Goal: Navigation & Orientation: Find specific page/section

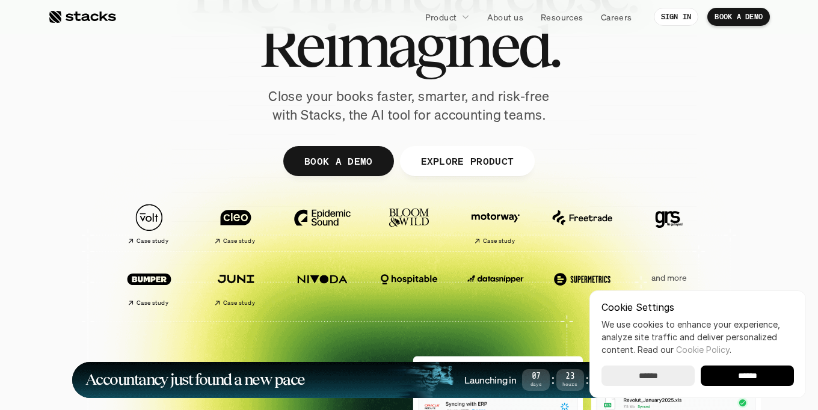
scroll to position [112, 0]
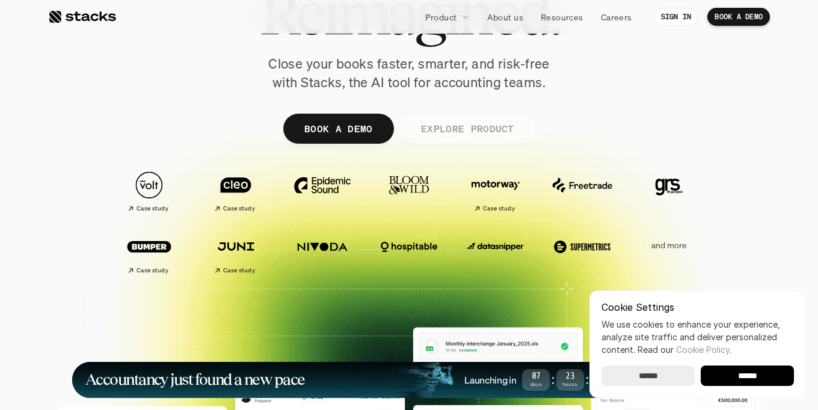
click at [455, 139] on link "EXPLORE PRODUCT" at bounding box center [466, 129] width 135 height 30
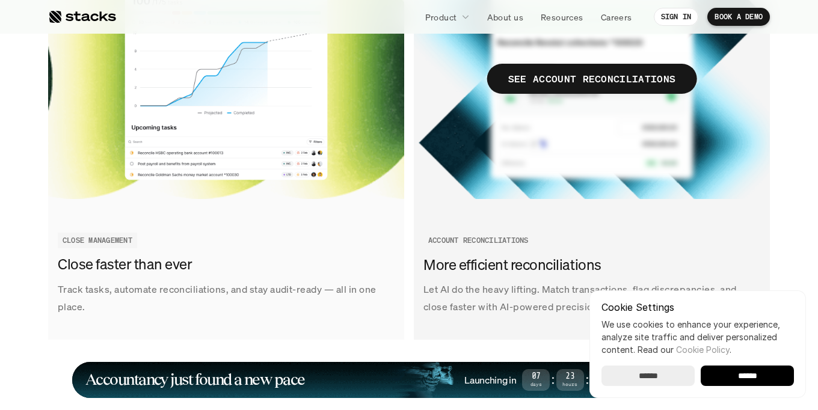
scroll to position [1510, 0]
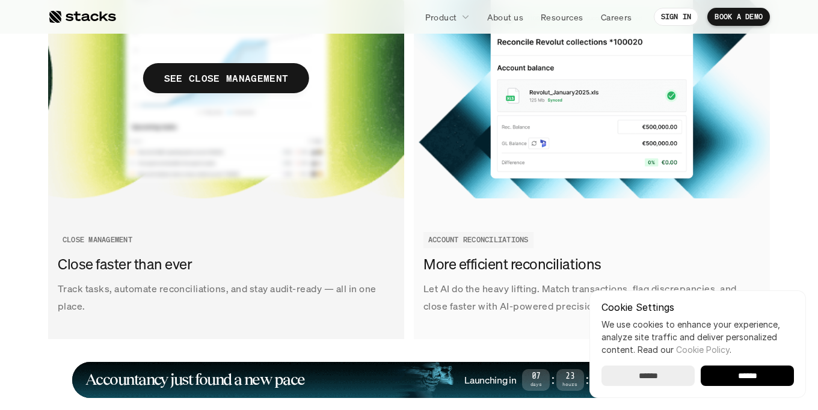
click at [345, 192] on img at bounding box center [226, 78] width 356 height 241
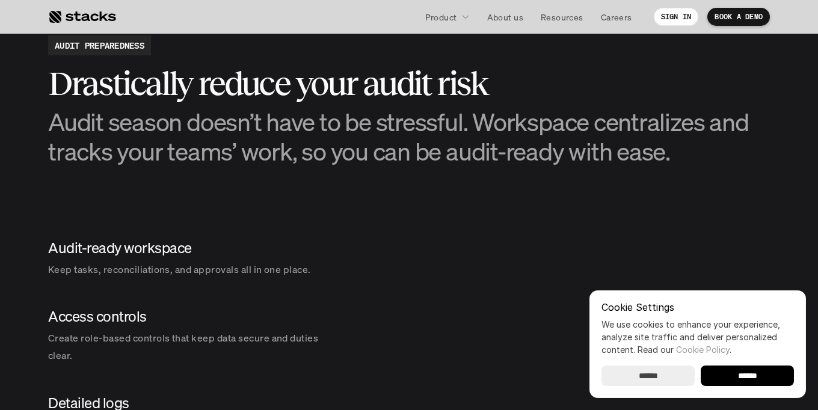
scroll to position [1324, 0]
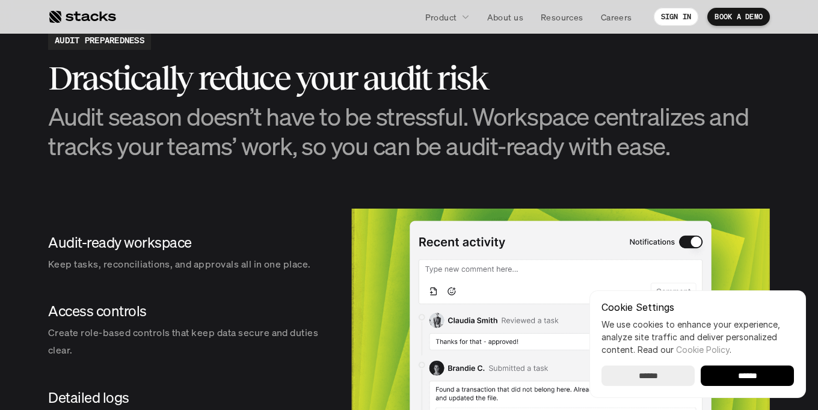
click at [355, 212] on img at bounding box center [560, 339] width 419 height 260
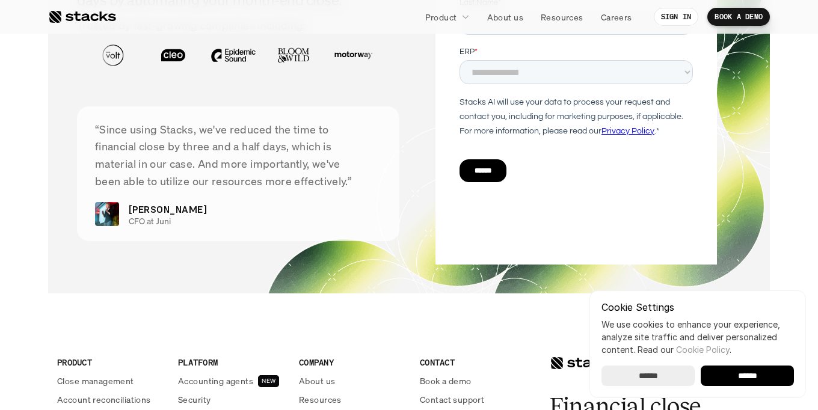
scroll to position [2656, 0]
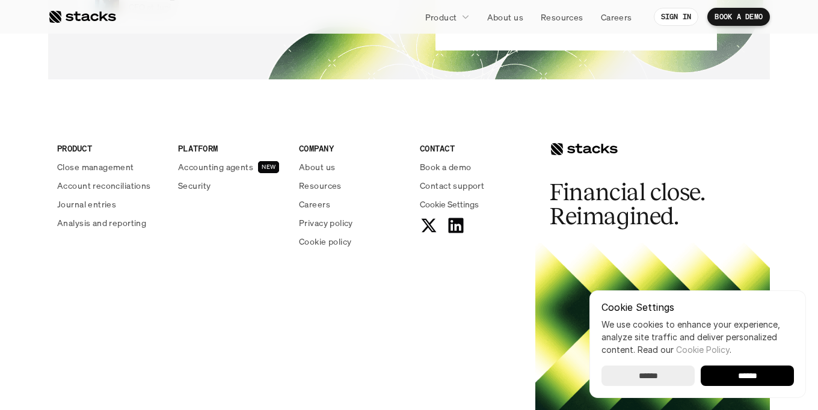
click at [102, 13] on div at bounding box center [82, 17] width 68 height 14
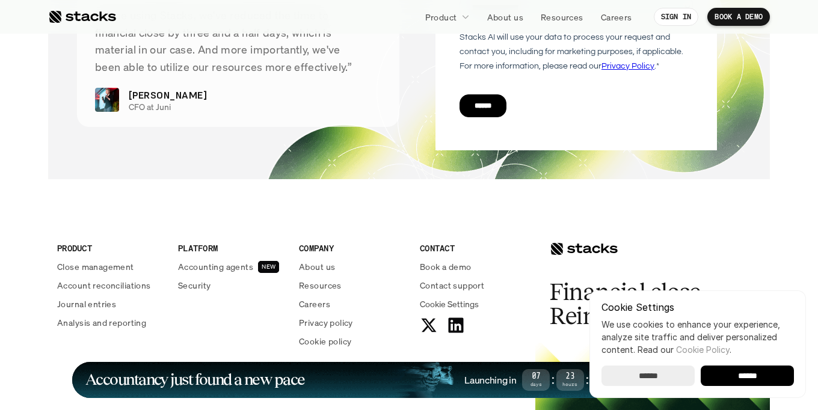
scroll to position [4299, 0]
